Goal: Navigation & Orientation: Find specific page/section

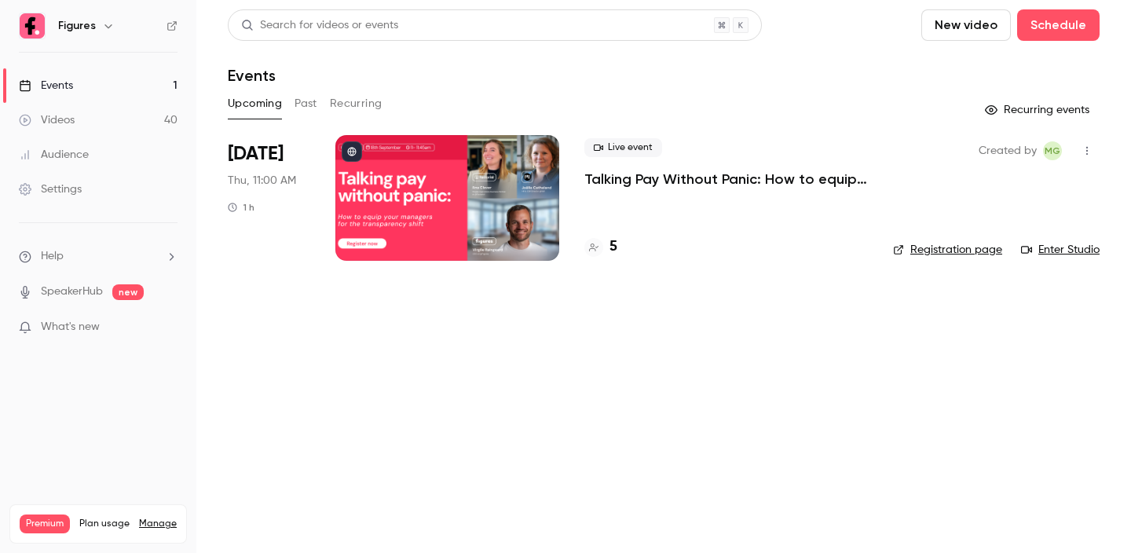
click at [92, 132] on link "Videos 40" at bounding box center [98, 120] width 196 height 35
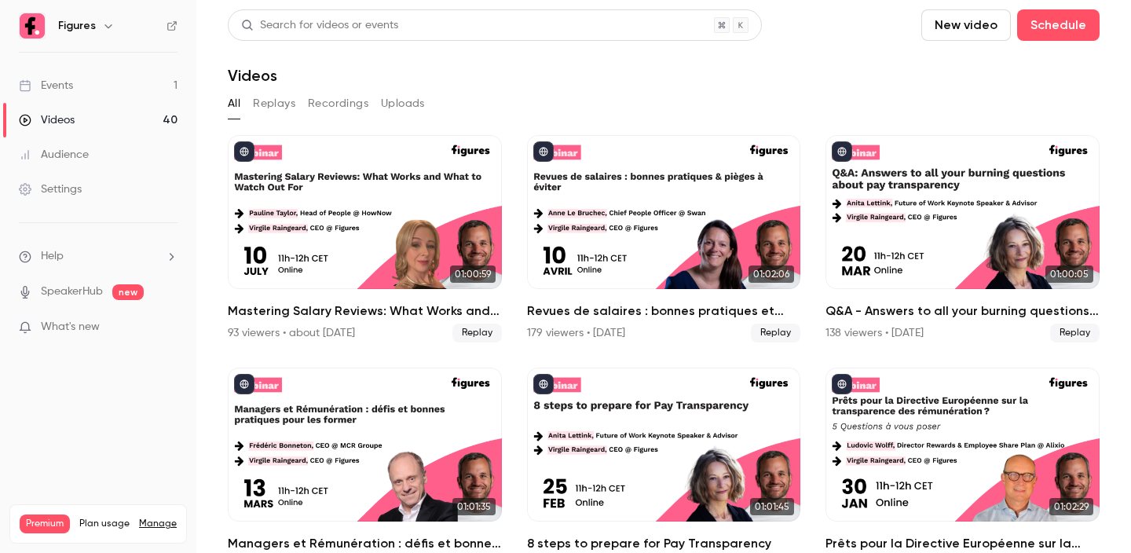
click at [276, 104] on button "Replays" at bounding box center [274, 103] width 42 height 25
click at [232, 103] on button "All" at bounding box center [234, 103] width 13 height 25
click at [99, 127] on link "Videos 40" at bounding box center [98, 120] width 196 height 35
click at [92, 90] on link "Events 1" at bounding box center [98, 85] width 196 height 35
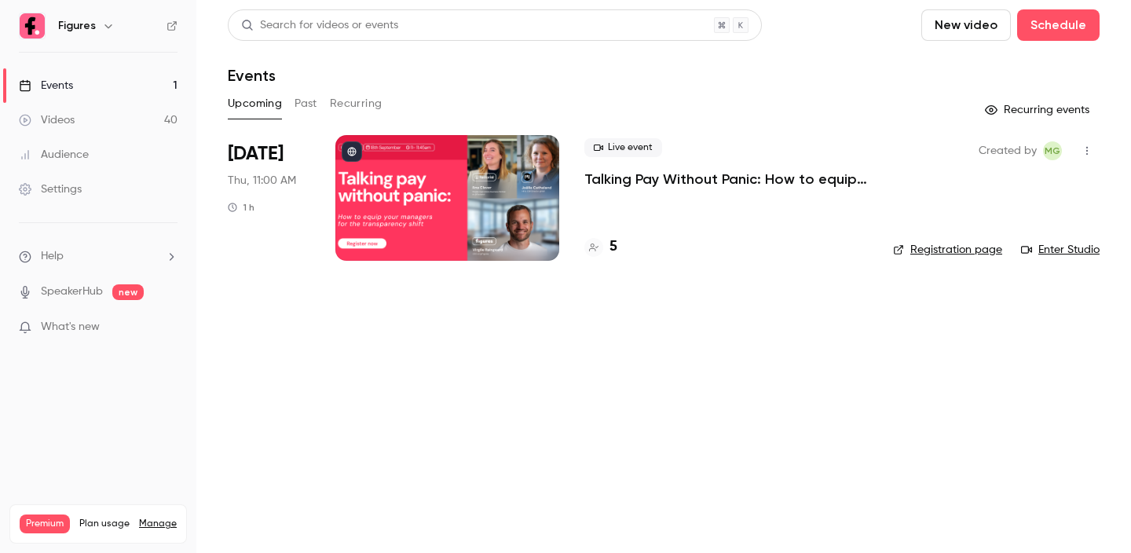
click at [321, 104] on div "Upcoming Past Recurring" at bounding box center [664, 103] width 872 height 25
click at [299, 105] on button "Past" at bounding box center [305, 103] width 23 height 25
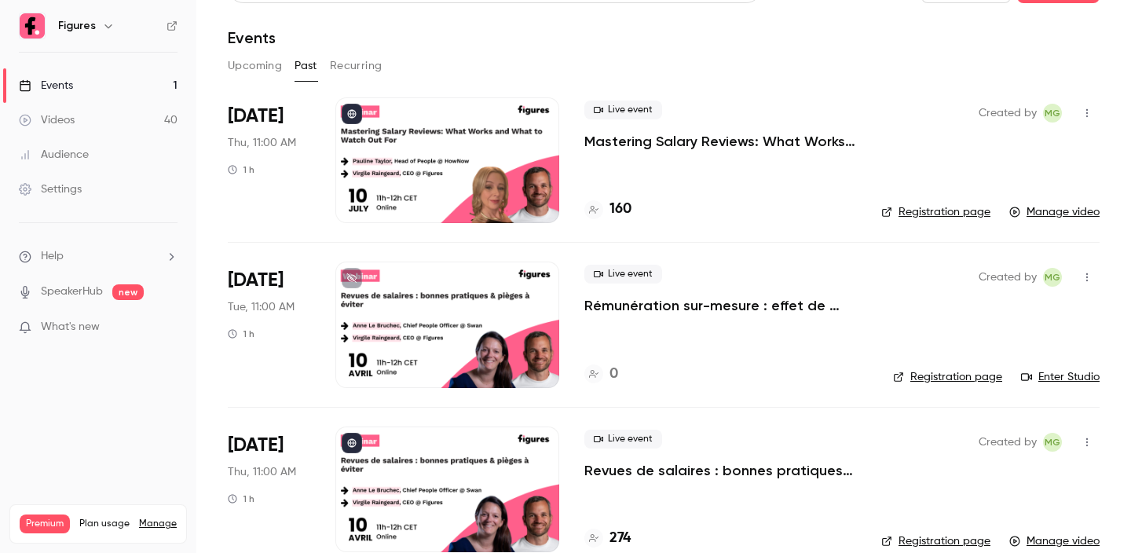
scroll to position [35, 0]
